Goal: Transaction & Acquisition: Book appointment/travel/reservation

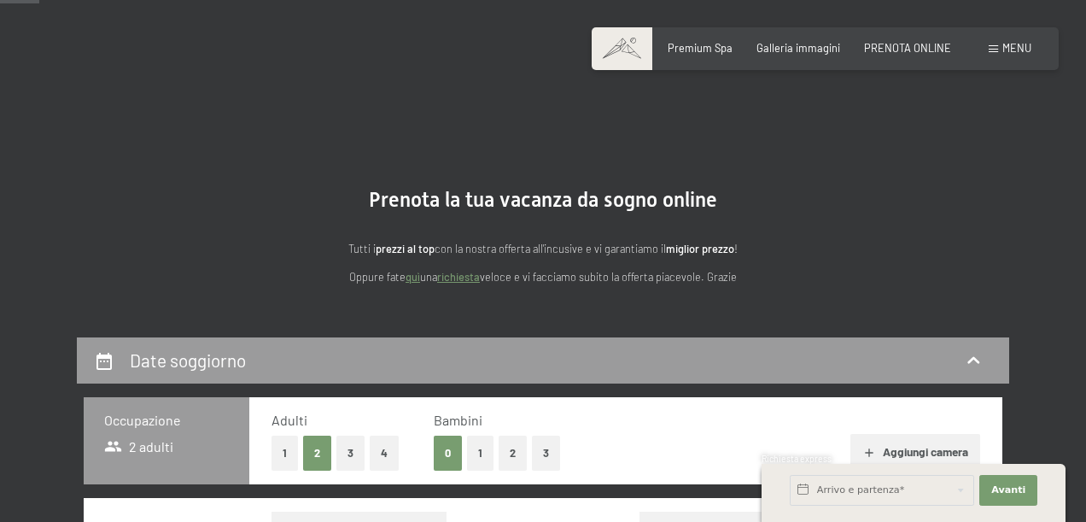
click at [480, 436] on button "1" at bounding box center [480, 453] width 26 height 35
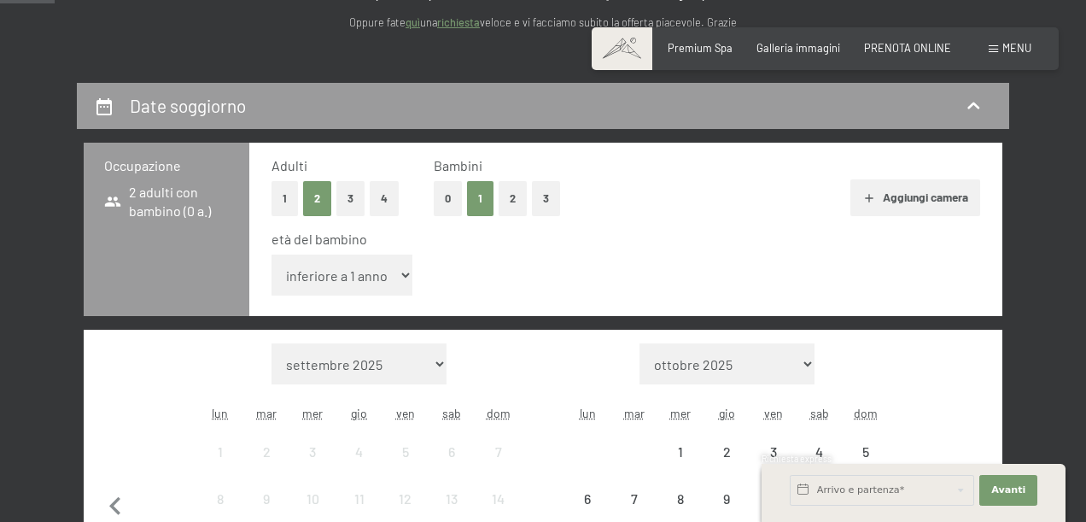
scroll to position [342, 0]
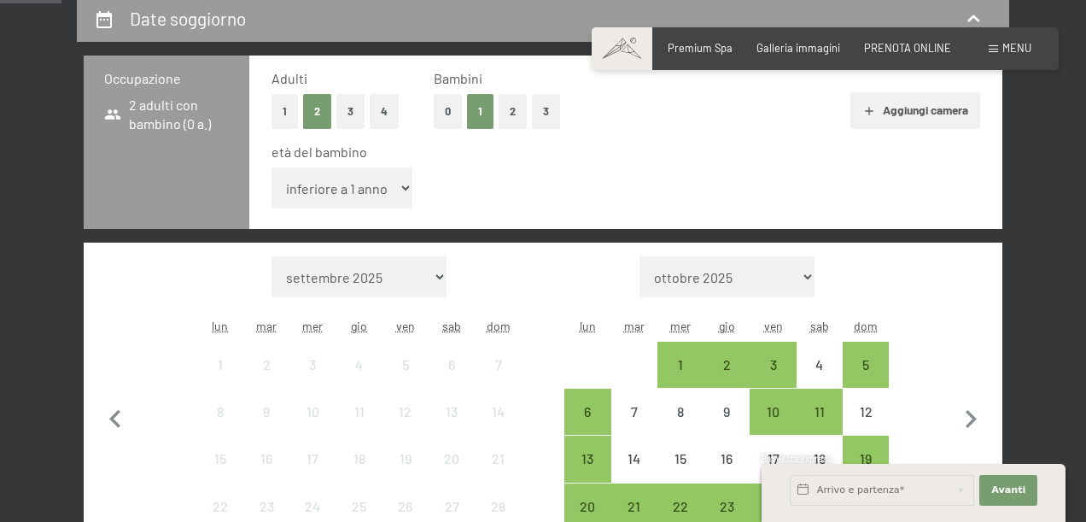
click at [398, 189] on select "inferiore a 1 anno 1 anno 2 anni 3 anni 4 anni 5 anni 6 anni 7 anni 8 anni 9 an…" at bounding box center [342, 187] width 141 height 41
select select "12"
click at [272, 167] on select "inferiore a 1 anno 1 anno 2 anni 3 anni 4 anni 5 anni 6 anni 7 anni 8 anni 9 an…" at bounding box center [342, 187] width 141 height 41
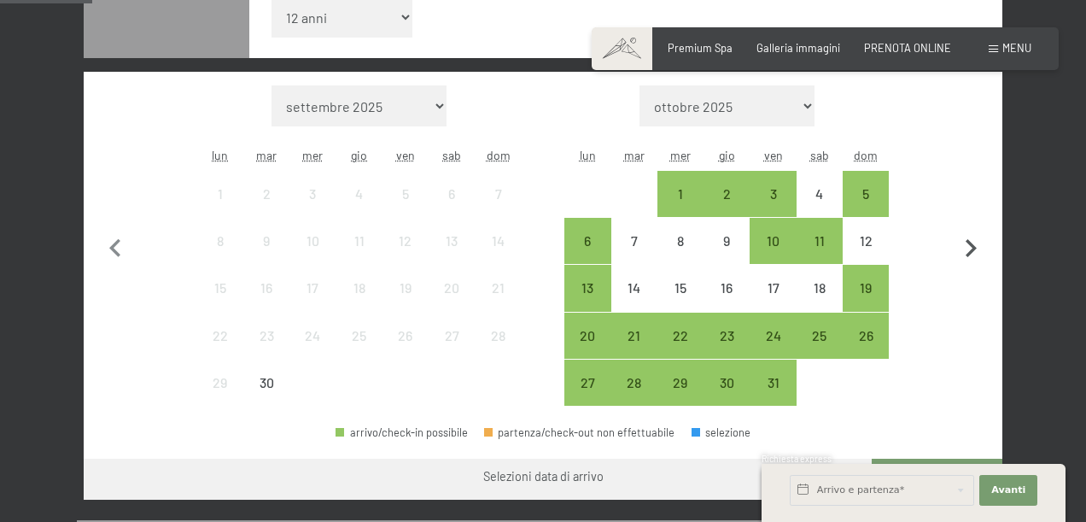
click at [970, 241] on icon "button" at bounding box center [971, 249] width 36 height 36
select select "[DATE]"
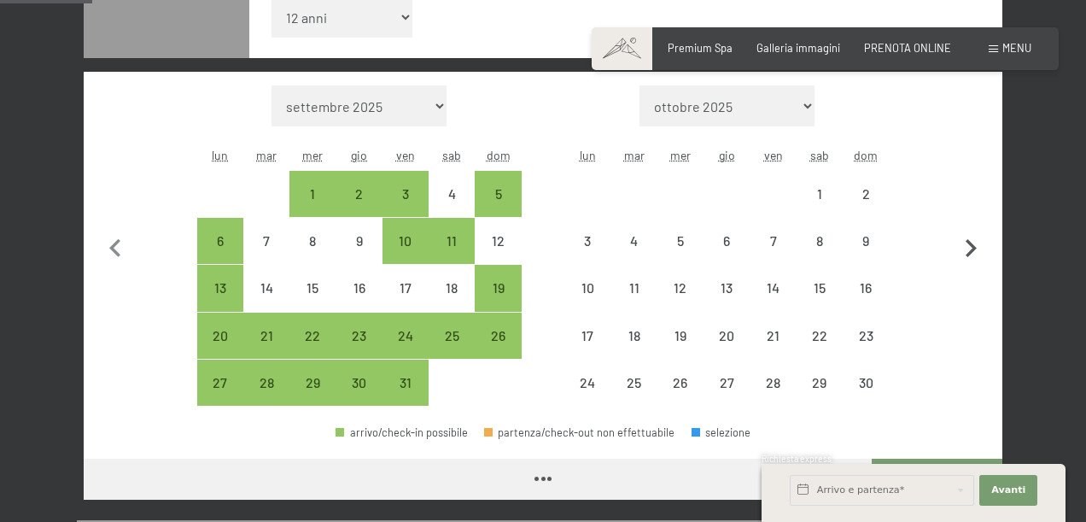
select select "[DATE]"
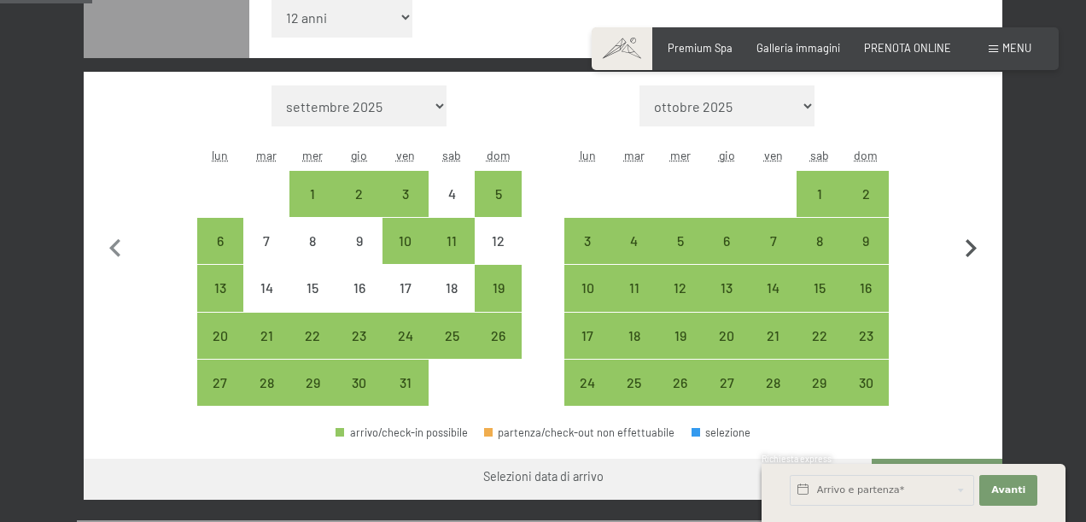
click at [970, 241] on icon "button" at bounding box center [971, 248] width 11 height 18
select select "[DATE]"
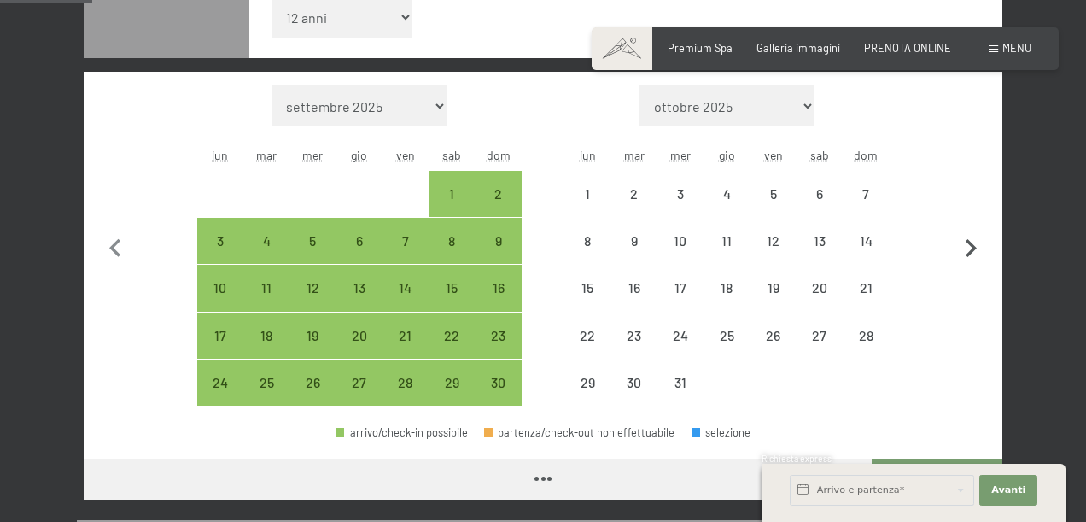
select select "[DATE]"
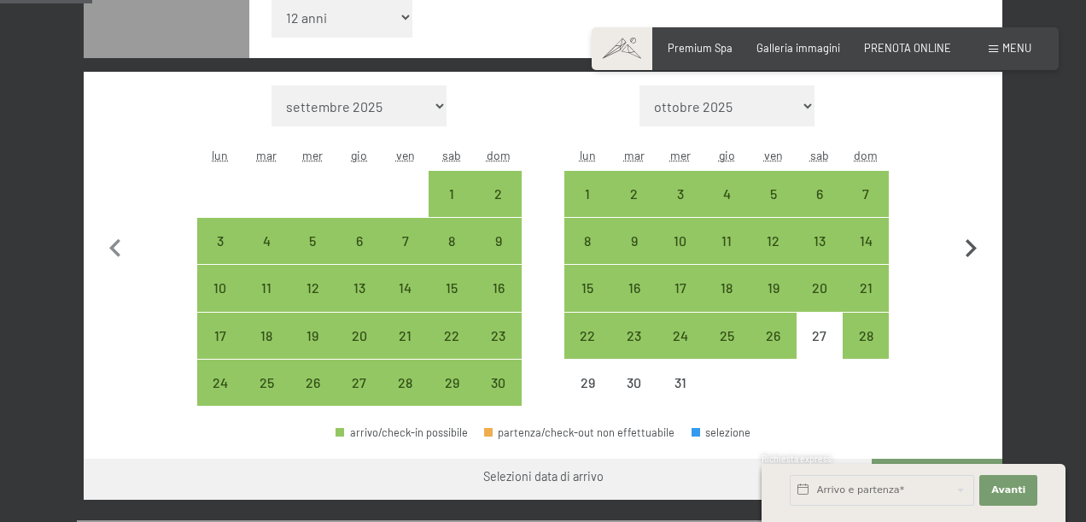
click at [970, 241] on icon "button" at bounding box center [971, 248] width 11 height 18
select select "[DATE]"
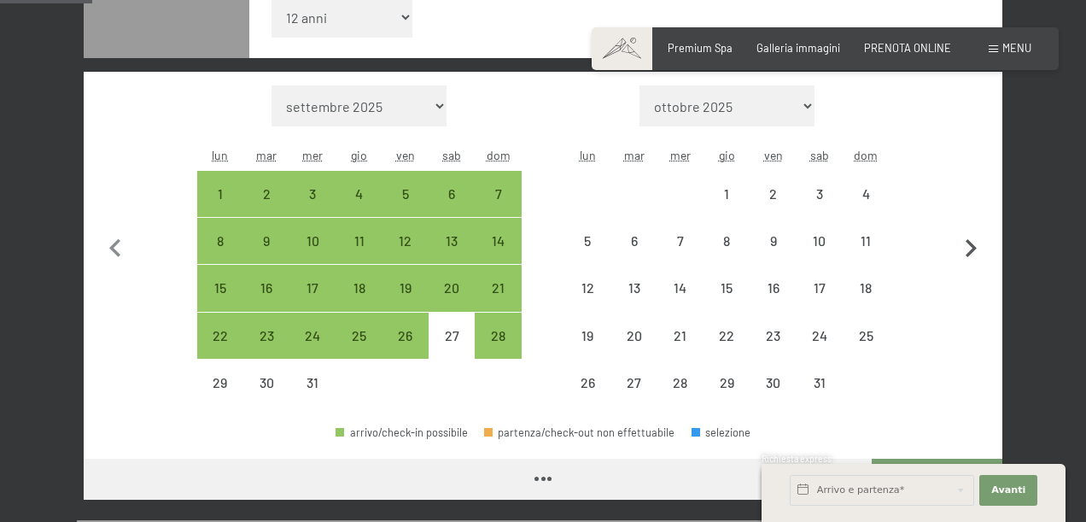
select select "[DATE]"
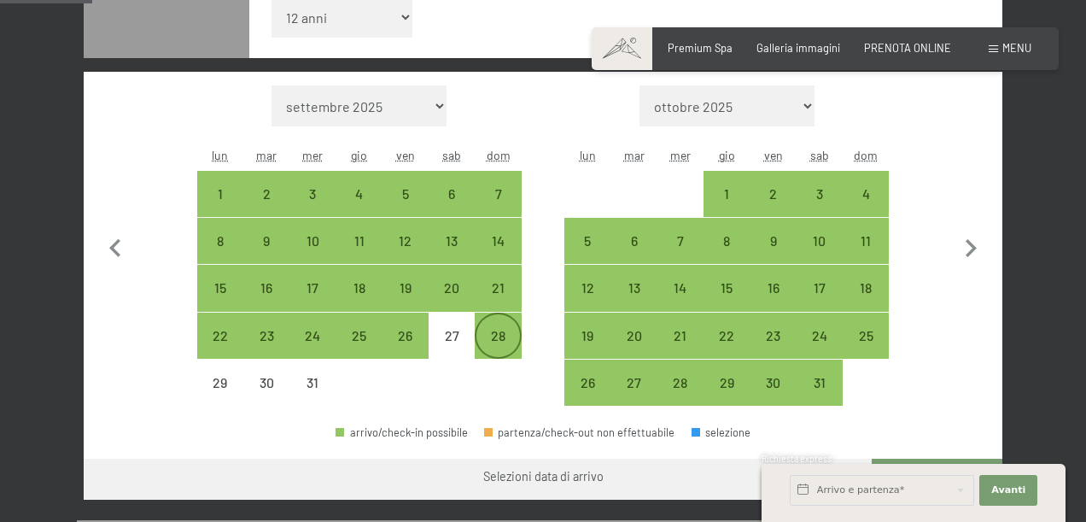
click at [498, 338] on div "28" at bounding box center [498, 350] width 43 height 43
select select "[DATE]"
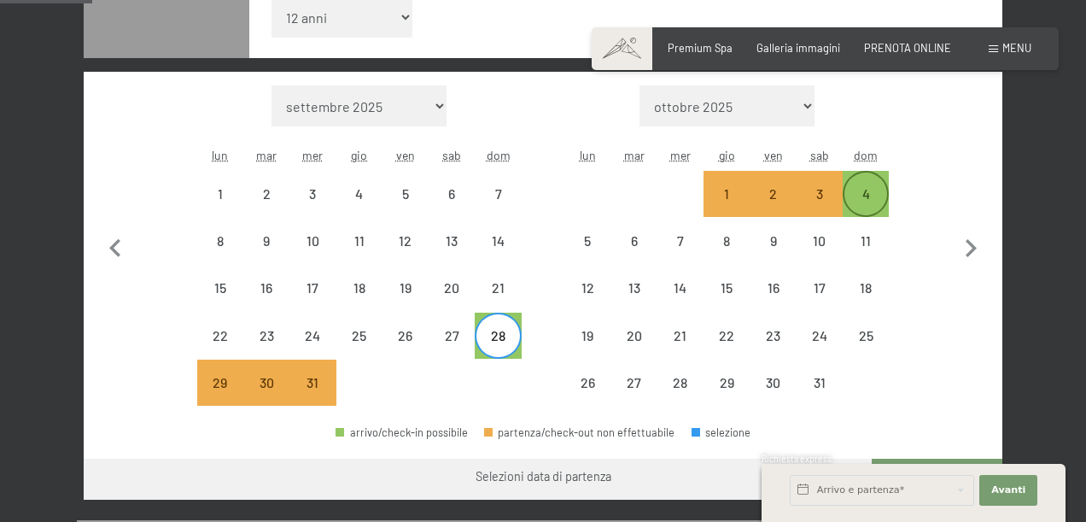
click at [864, 213] on div "4" at bounding box center [866, 208] width 43 height 43
select select "[DATE]"
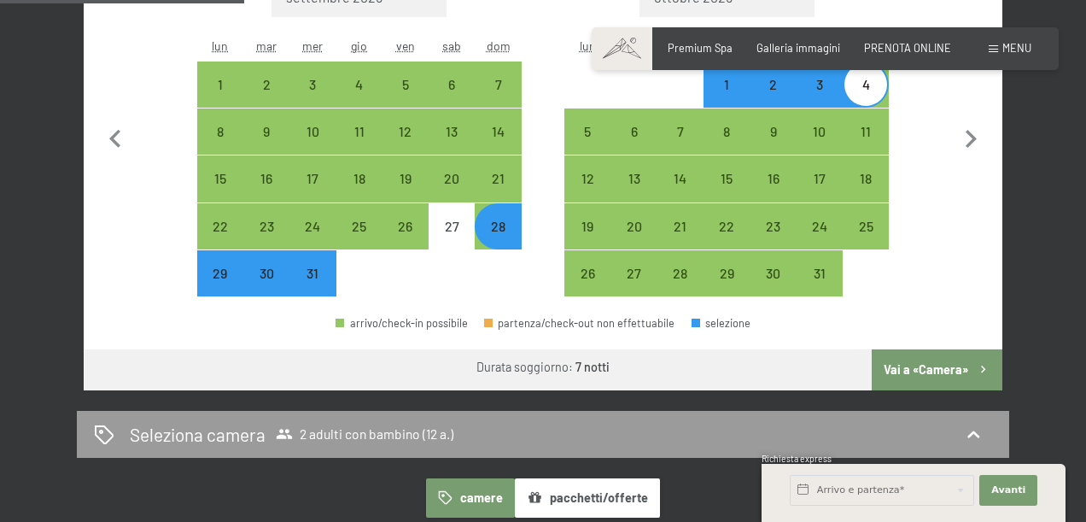
scroll to position [769, 0]
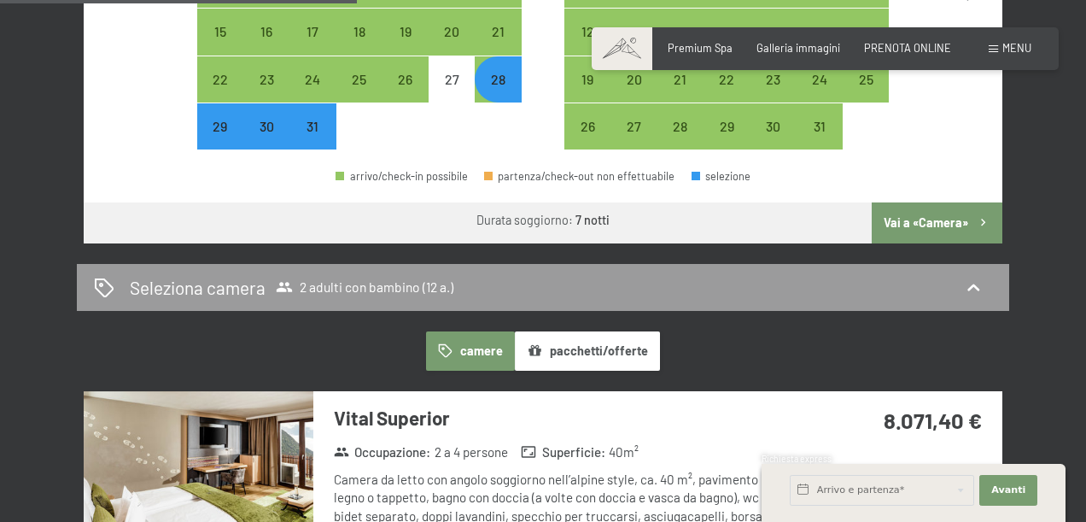
click at [912, 229] on button "Vai a «Camera»" at bounding box center [937, 222] width 131 height 41
select select "[DATE]"
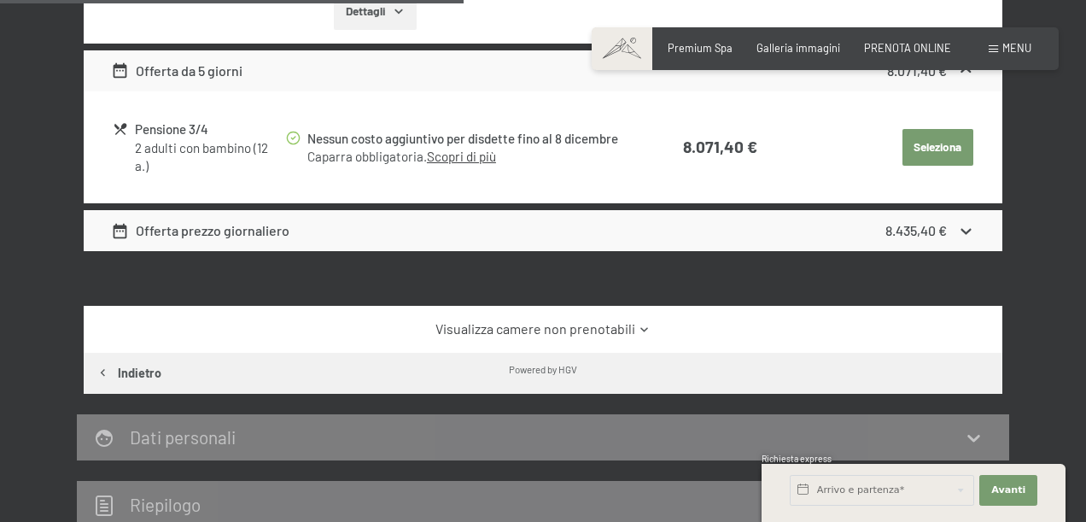
scroll to position [763, 0]
